Goal: Register for event/course

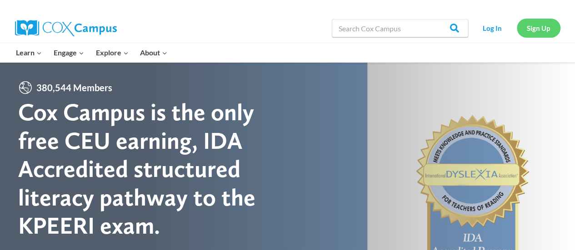
click at [541, 29] on link "Sign Up" at bounding box center [539, 28] width 44 height 19
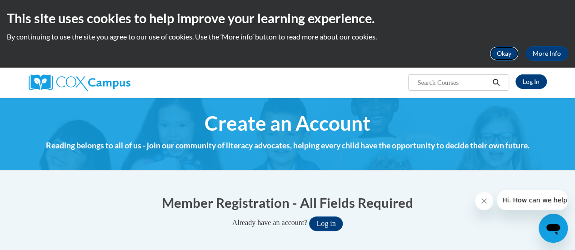
click at [501, 54] on button "Okay" at bounding box center [504, 53] width 29 height 15
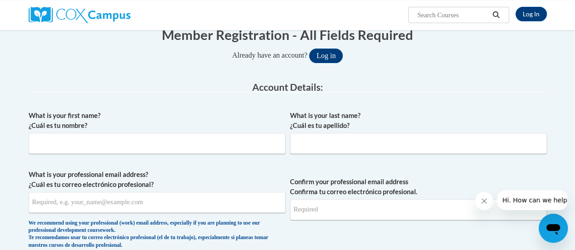
scroll to position [100, 0]
click at [204, 148] on input "What is your first name? ¿Cuál es tu nombre?" at bounding box center [157, 143] width 257 height 21
type input "Kimberly"
type input "McPhee"
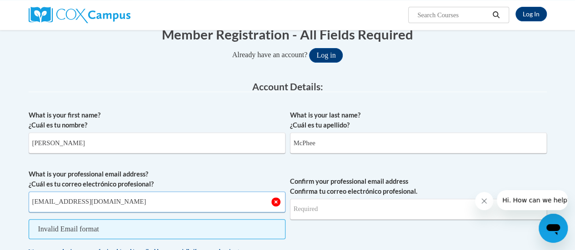
type input "e050583@muscogee.k12.ga.us"
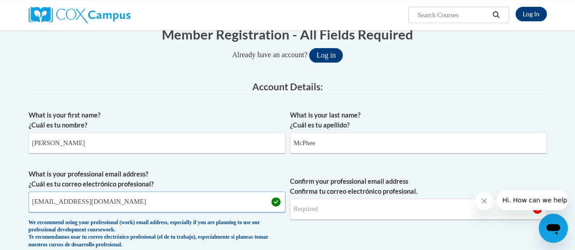
drag, startPoint x: 125, startPoint y: 200, endPoint x: 6, endPoint y: 170, distance: 122.1
click at [361, 205] on input "Confirm your professional email address Confirma tu correo electrónico profesio…" at bounding box center [418, 209] width 257 height 21
click at [352, 214] on input "Confirm your professional email address Confirma tu correo electrónico profesio…" at bounding box center [418, 209] width 257 height 21
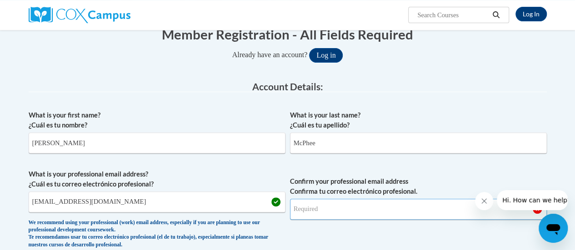
type input "3"
type input "e050583@muscogee.k12.ga.us"
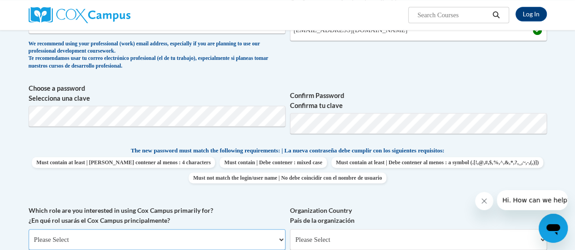
scroll to position [322, 0]
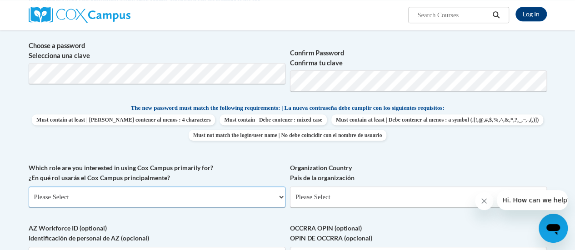
click at [255, 197] on select "Please Select College/University | Colegio/Universidad Community/Nonprofit Part…" at bounding box center [157, 197] width 257 height 21
select select "fbf2d438-af2f-41f8-98f1-81c410e29de3"
click at [29, 187] on select "Please Select College/University | Colegio/Universidad Community/Nonprofit Part…" at bounding box center [157, 197] width 257 height 21
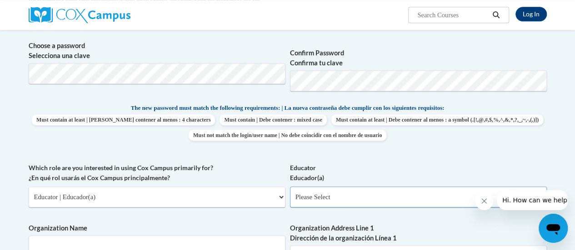
click at [361, 192] on select "Please Select Early Learning/Daycare Teacher/Family Home Care Provider | Maestr…" at bounding box center [418, 197] width 257 height 21
select select "8e40623d-54d0-45cd-9f92-5df65cd3f8cf"
click at [290, 187] on select "Please Select Early Learning/Daycare Teacher/Family Home Care Provider | Maestr…" at bounding box center [418, 197] width 257 height 21
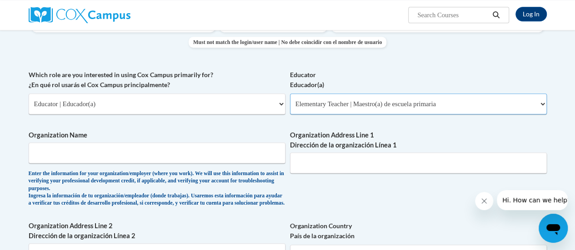
scroll to position [416, 0]
click at [152, 157] on input "Organization Name" at bounding box center [157, 152] width 257 height 21
type input "Georgetown Elementary School"
type input "954 High Lane"
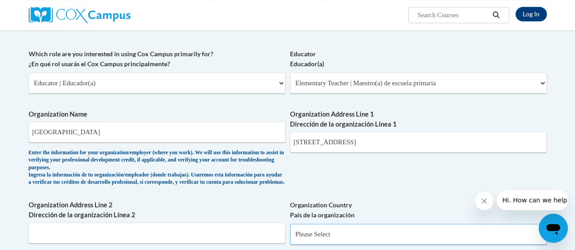
scroll to position [438, 0]
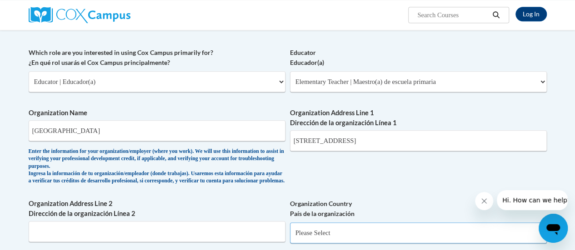
select select "ad49bcad-a171-4b2e-b99c-48b446064914"
select select
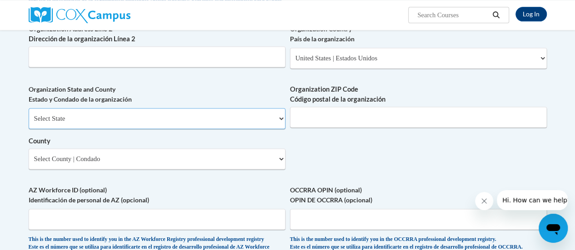
select select "Georgia"
select select "Muscogee"
type input "31907"
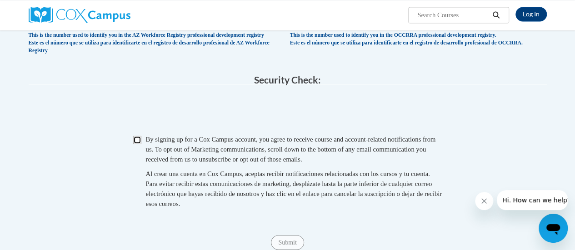
click at [137, 144] on input "Checkbox" at bounding box center [137, 140] width 8 height 8
checkbox input "true"
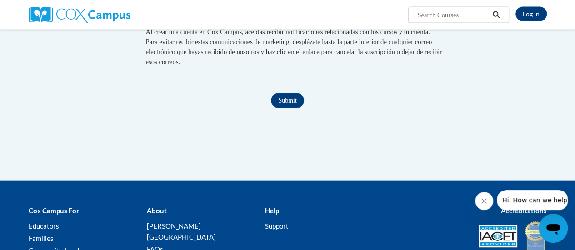
scroll to position [963, 0]
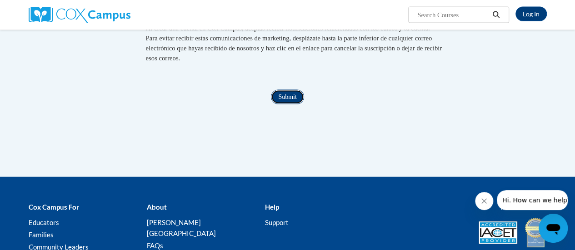
click at [280, 105] on input "Submit" at bounding box center [287, 97] width 33 height 15
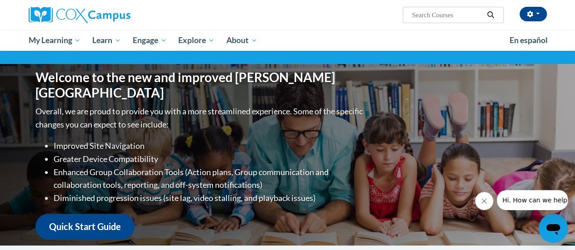
scroll to position [73, 0]
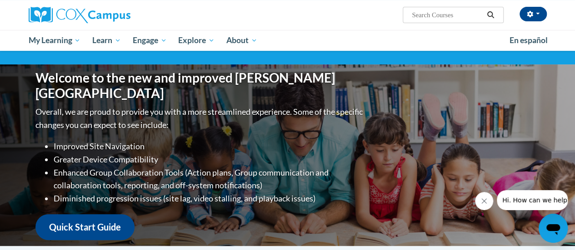
click at [476, 127] on div "Welcome to the new and improved Cox Campus Overall, we are proud to provide you…" at bounding box center [288, 156] width 532 height 182
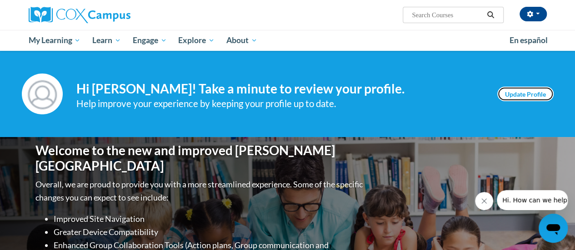
click at [530, 93] on link "Update Profile" at bounding box center [525, 94] width 56 height 15
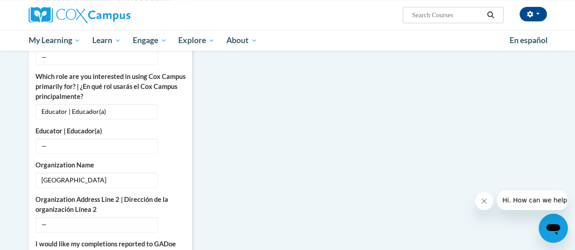
scroll to position [484, 0]
click at [129, 138] on span "—" at bounding box center [96, 145] width 122 height 15
click at [181, 140] on button "Edit" at bounding box center [175, 145] width 21 height 15
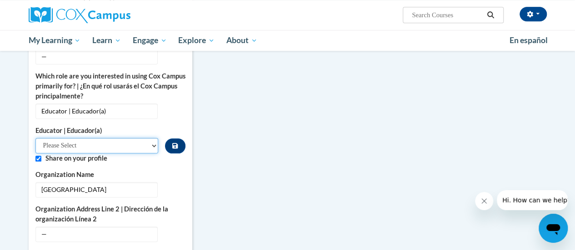
click at [153, 138] on select "Please Select Early Learning/Daycare Teacher/Family Home Care Provider | Maestr…" at bounding box center [96, 145] width 123 height 15
select select "8e40623d-54d0-45cd-9f92-5df65cd3f8cf"
click at [35, 138] on select "Please Select Early Learning/Daycare Teacher/Family Home Care Provider | Maestr…" at bounding box center [96, 145] width 123 height 15
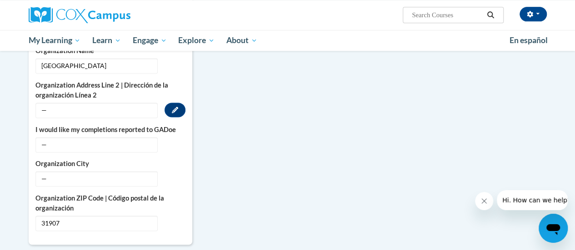
scroll to position [610, 0]
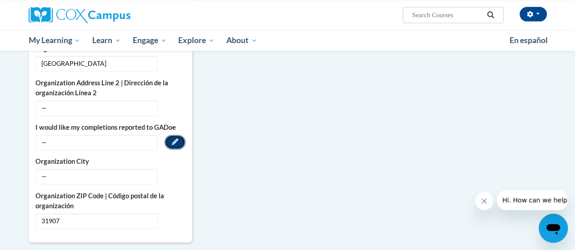
click at [184, 135] on button "Edit" at bounding box center [175, 142] width 21 height 15
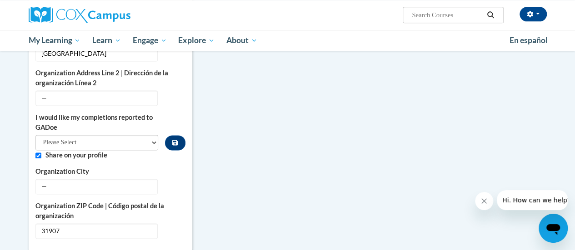
scroll to position [638, 0]
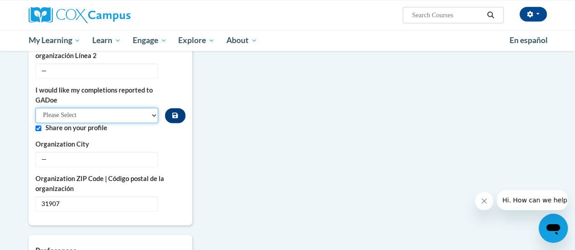
click at [152, 108] on select "Please Select Yes No" at bounding box center [96, 115] width 123 height 15
select select "603ba6f8-c7dd-435b-84cd-d4c8cfb77024"
click at [35, 108] on select "Please Select Yes No" at bounding box center [96, 115] width 123 height 15
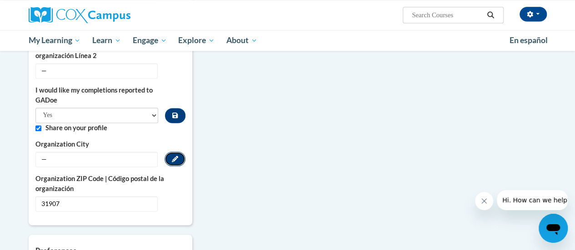
click at [178, 152] on button "Edit" at bounding box center [175, 159] width 21 height 15
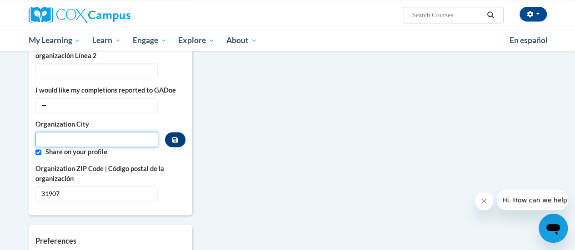
click at [138, 132] on input "Metadata input" at bounding box center [96, 139] width 123 height 15
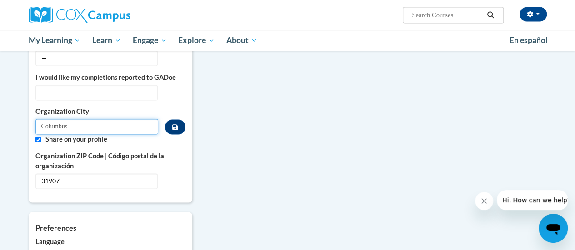
scroll to position [649, 0]
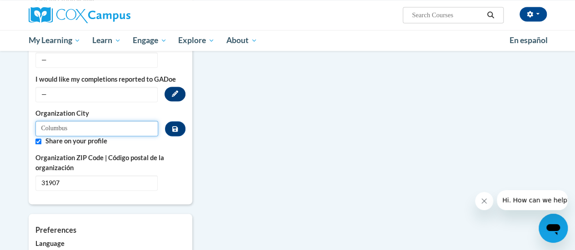
type input "Columbus"
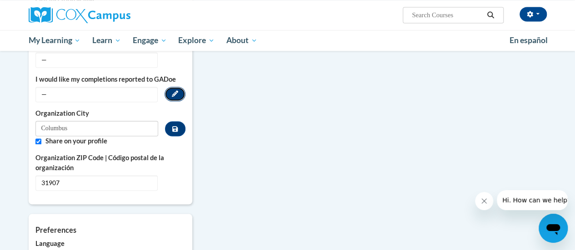
click at [179, 87] on button "Edit" at bounding box center [175, 94] width 21 height 15
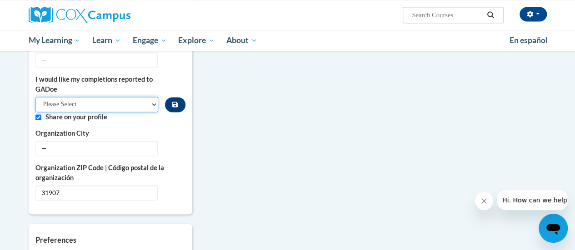
click at [149, 97] on select "Please Select Yes No" at bounding box center [96, 104] width 123 height 15
select select "603ba6f8-c7dd-435b-84cd-d4c8cfb77024"
click at [35, 97] on select "Please Select Yes No" at bounding box center [96, 104] width 123 height 15
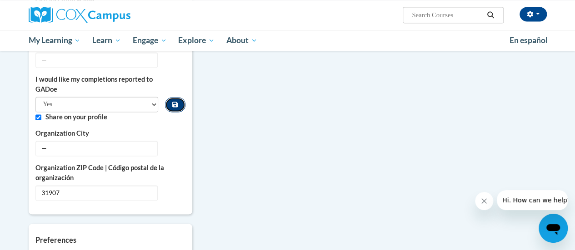
click at [180, 97] on button "Custom profile fields" at bounding box center [175, 104] width 20 height 15
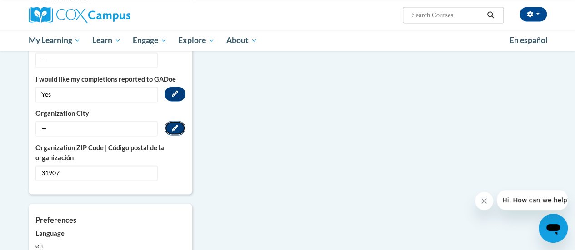
click at [183, 121] on button "Edit" at bounding box center [175, 128] width 21 height 15
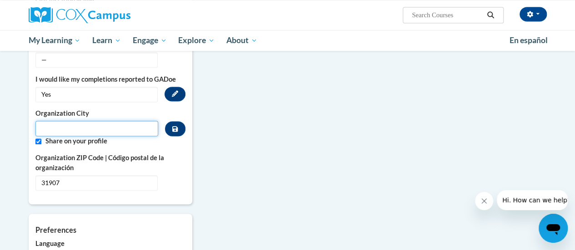
click at [148, 123] on input "Metadata input" at bounding box center [96, 128] width 123 height 15
type input "Columbus"
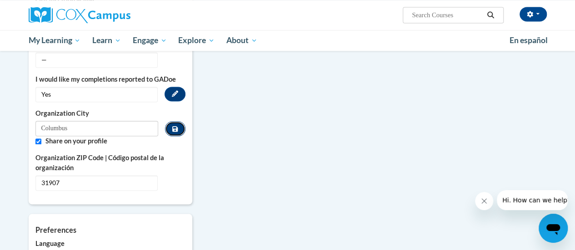
click at [172, 121] on button "Custom profile fields" at bounding box center [175, 128] width 20 height 15
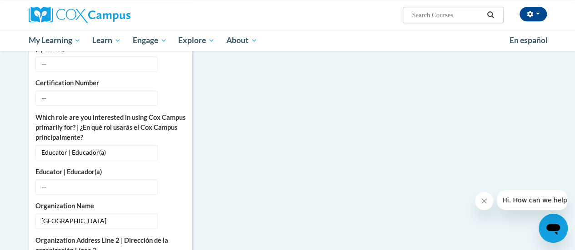
scroll to position [449, 0]
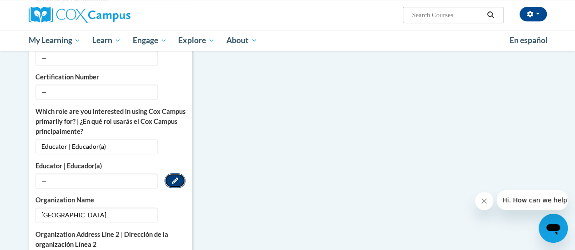
click at [179, 174] on button "Edit" at bounding box center [175, 181] width 21 height 15
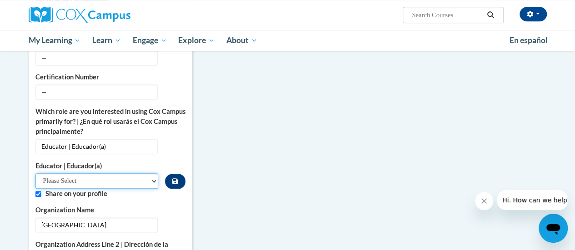
click at [146, 174] on select "Please Select Early Learning/Daycare Teacher/Family Home Care Provider | Maestr…" at bounding box center [96, 181] width 123 height 15
select select "8e40623d-54d0-45cd-9f92-5df65cd3f8cf"
click at [35, 174] on select "Please Select Early Learning/Daycare Teacher/Family Home Care Provider | Maestr…" at bounding box center [96, 181] width 123 height 15
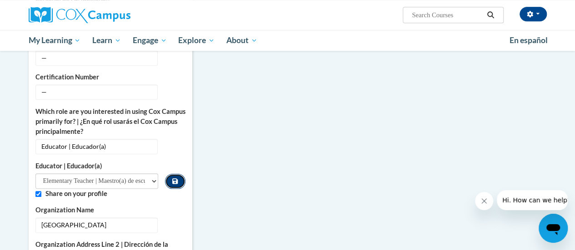
click at [176, 179] on icon "Custom profile fields" at bounding box center [174, 181] width 5 height 5
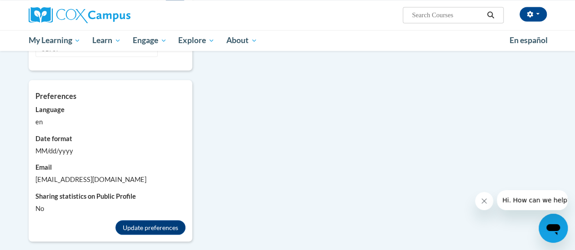
scroll to position [788, 0]
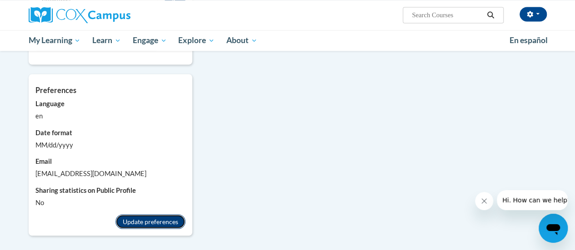
click at [169, 215] on button "Update preferences" at bounding box center [150, 222] width 70 height 15
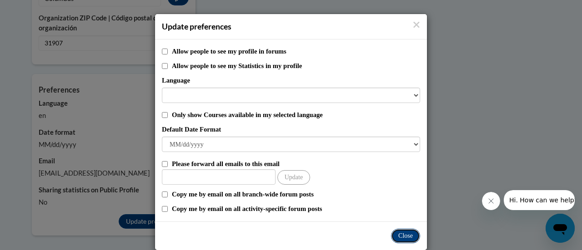
click at [405, 234] on button "Close" at bounding box center [405, 236] width 29 height 15
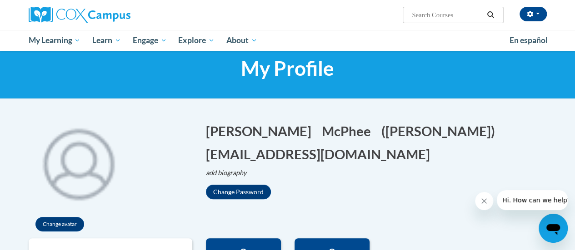
scroll to position [0, 0]
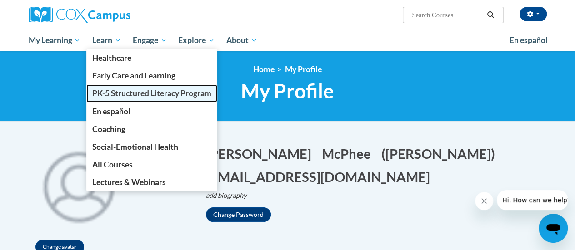
click at [140, 94] on span "PK-5 Structured Literacy Program" at bounding box center [151, 94] width 119 height 10
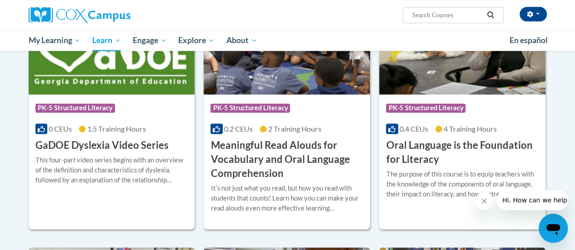
scroll to position [577, 0]
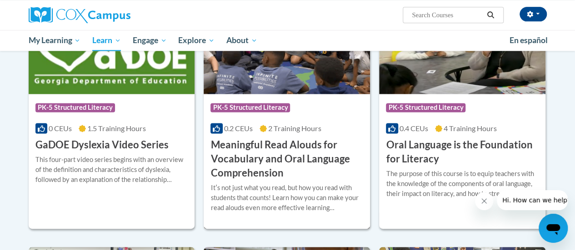
click at [264, 155] on h3 "Meaningful Read Alouds for Vocabulary and Oral Language Comprehension" at bounding box center [286, 159] width 153 height 42
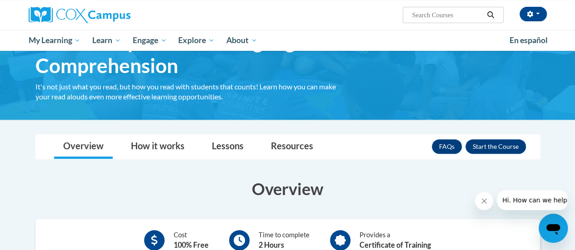
scroll to position [88, 0]
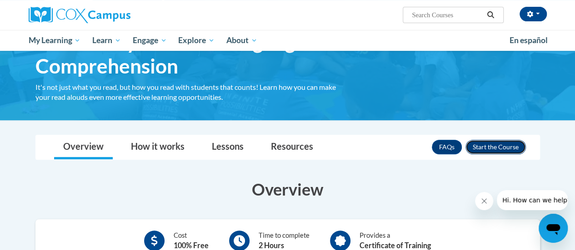
click at [501, 145] on button "Enroll" at bounding box center [495, 147] width 60 height 15
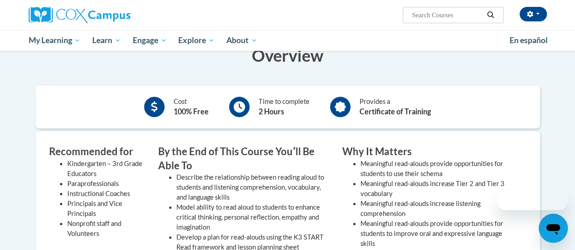
scroll to position [222, 0]
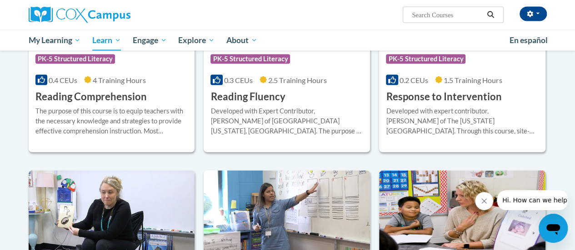
scroll to position [873, 0]
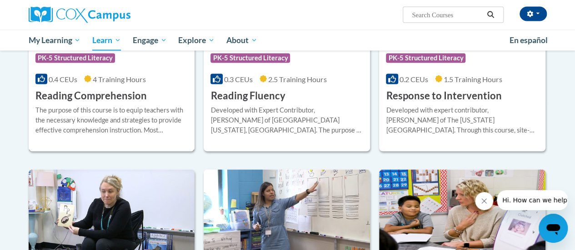
click at [138, 88] on div "Course Category: PK-5 Structured Literacy 0.4 CEUs 4 Training Hours COURSE Read…" at bounding box center [112, 74] width 166 height 58
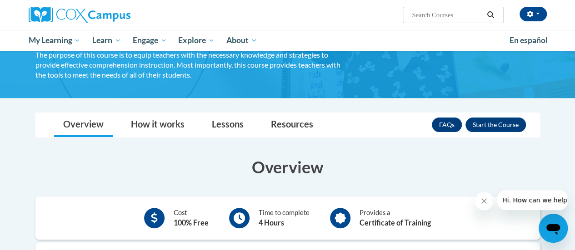
scroll to position [66, 0]
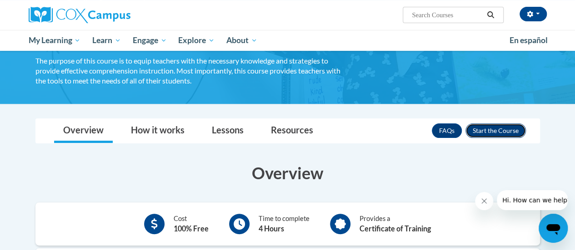
click at [515, 136] on button "Enroll" at bounding box center [495, 131] width 60 height 15
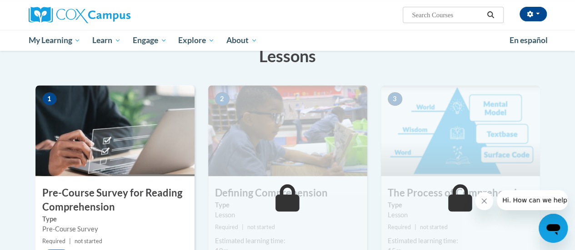
scroll to position [154, 0]
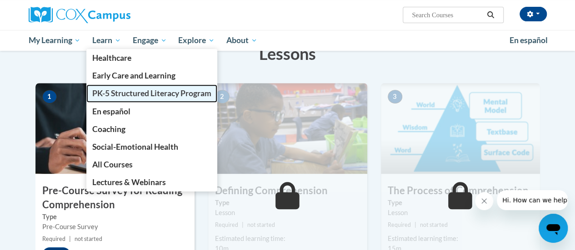
click at [138, 96] on span "PK-5 Structured Literacy Program" at bounding box center [151, 94] width 119 height 10
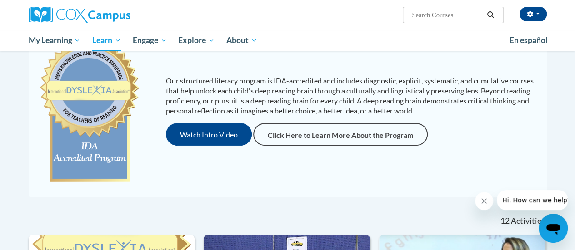
scroll to position [111, 0]
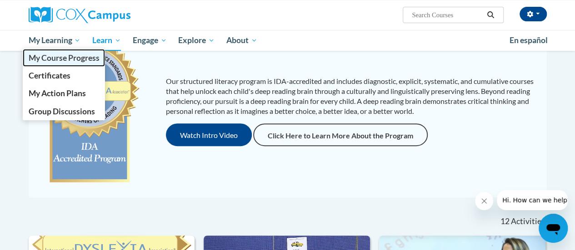
click at [55, 65] on link "My Course Progress" at bounding box center [64, 58] width 83 height 18
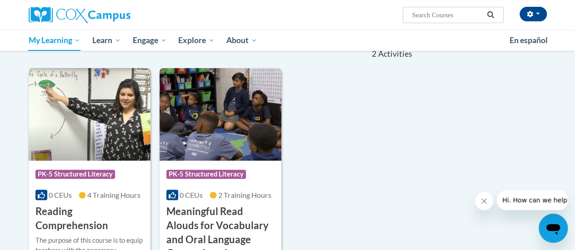
scroll to position [98, 0]
drag, startPoint x: 405, startPoint y: 0, endPoint x: 430, endPoint y: 110, distance: 112.6
click at [430, 110] on div "Sort Date Enrolled Title (A-Z) «« « 1-2 » »» 2 Activities CEUs Course Category:…" at bounding box center [288, 177] width 532 height 277
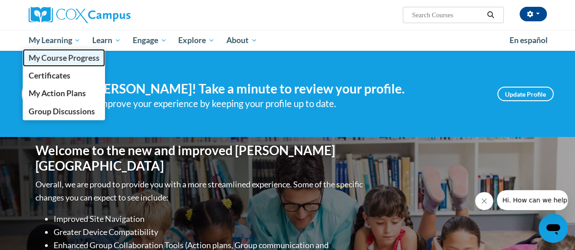
click at [54, 55] on span "My Course Progress" at bounding box center [63, 58] width 71 height 10
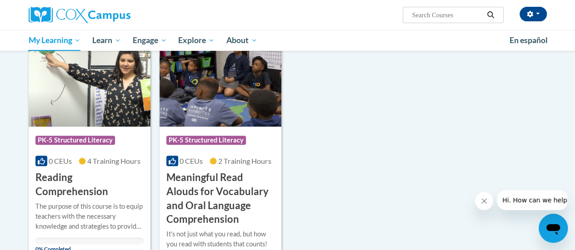
scroll to position [136, 0]
